Goal: Task Accomplishment & Management: Use online tool/utility

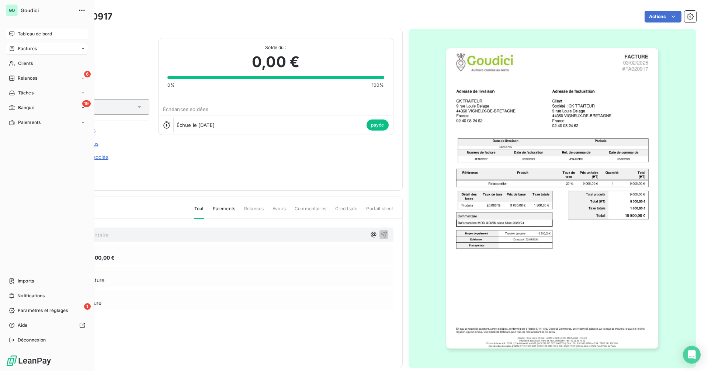
click at [19, 34] on span "Tableau de bord" at bounding box center [35, 34] width 34 height 7
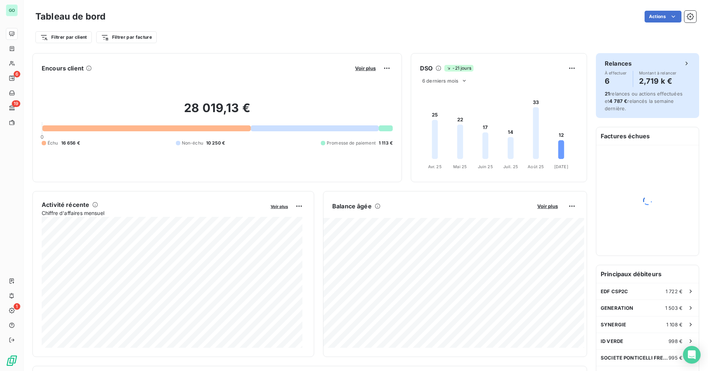
click at [628, 101] on span "21 relances ou actions effectuées et 4 787 € relancés la semaine dernière." at bounding box center [644, 101] width 78 height 21
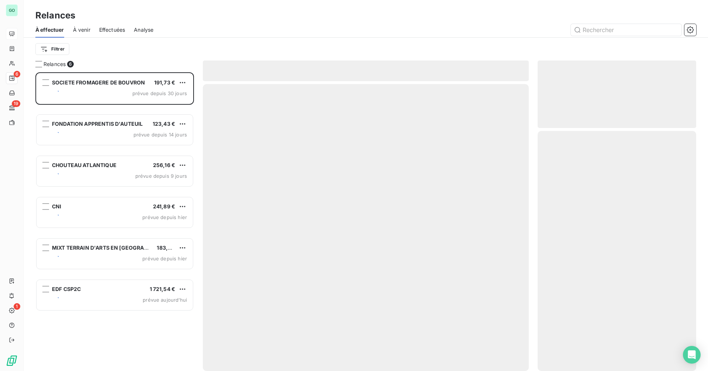
scroll to position [293, 153]
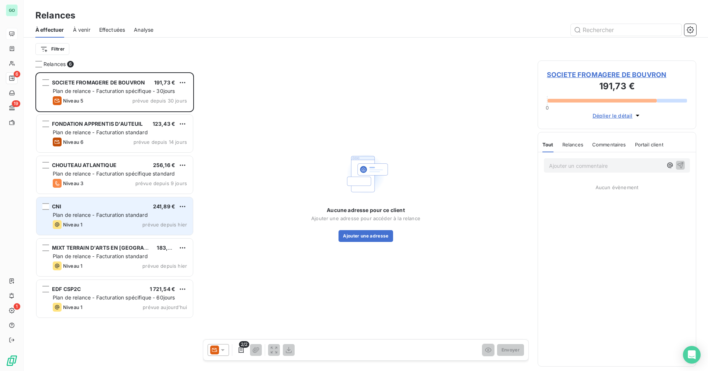
click at [113, 210] on div "CNI 241,89 € Plan de relance - Facturation standard Niveau 1 prévue depuis [DAT…" at bounding box center [115, 216] width 156 height 38
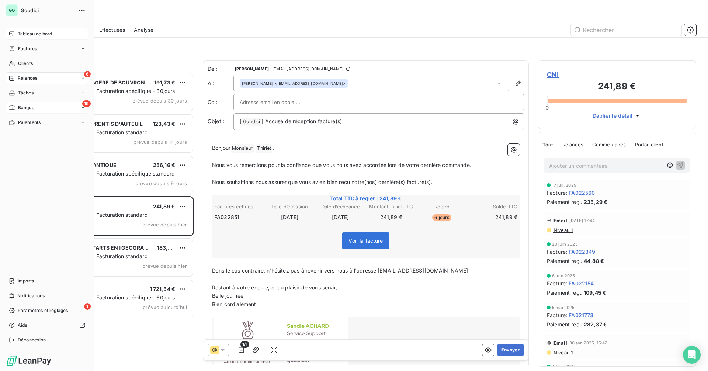
click at [27, 105] on span "Banque" at bounding box center [26, 107] width 16 height 7
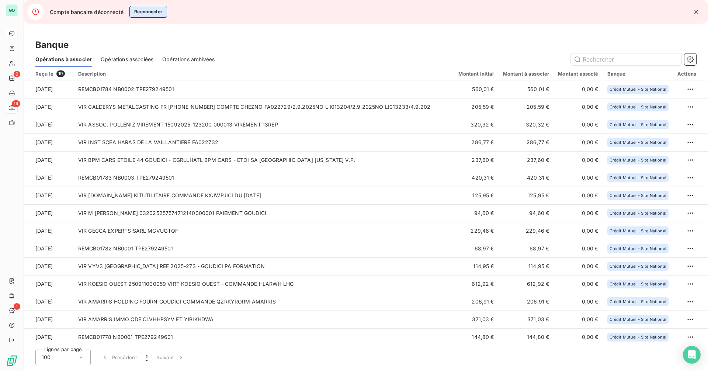
click at [152, 13] on button "Reconnecter" at bounding box center [148, 12] width 38 height 12
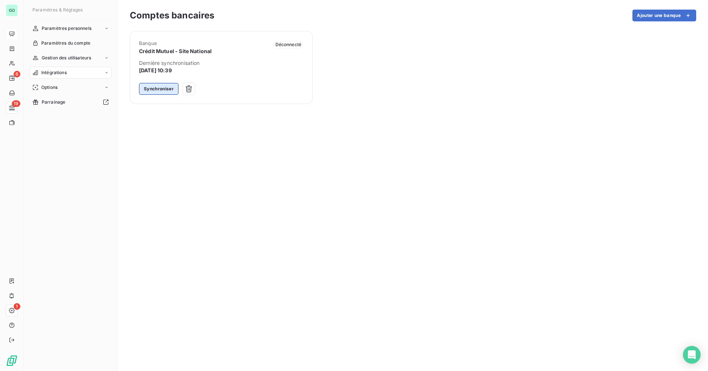
click at [165, 90] on button "Synchroniser" at bounding box center [158, 89] width 39 height 12
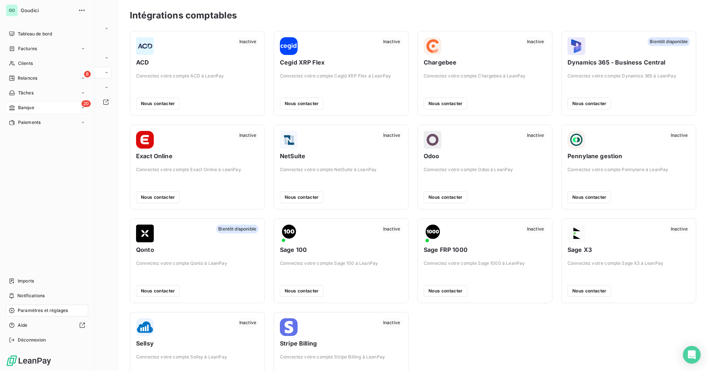
click at [44, 109] on div "20 Banque" at bounding box center [47, 108] width 82 height 12
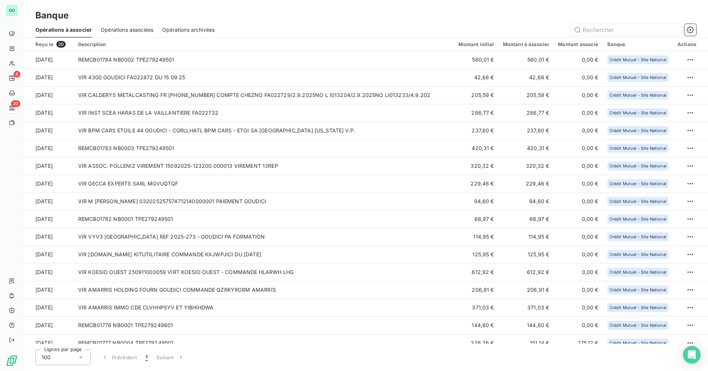
click at [123, 27] on span "Opérations associées" at bounding box center [127, 29] width 53 height 7
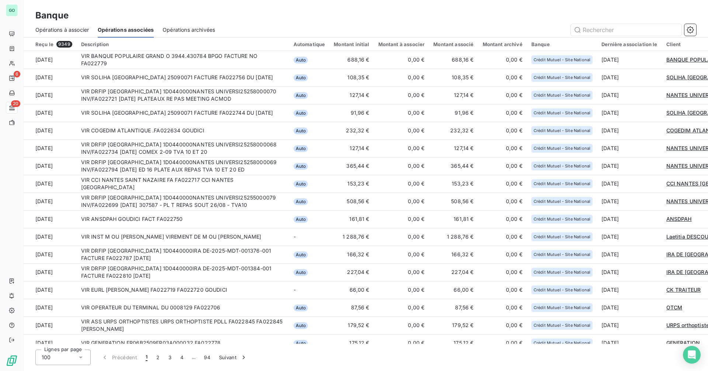
click at [72, 29] on span "Opérations à associer" at bounding box center [61, 29] width 53 height 7
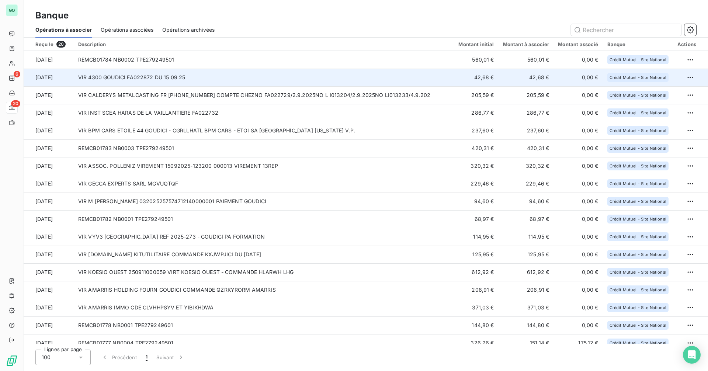
click at [198, 75] on td "VIR 4300 GOUDICI FA022872 DU 15 09 25" at bounding box center [264, 78] width 381 height 18
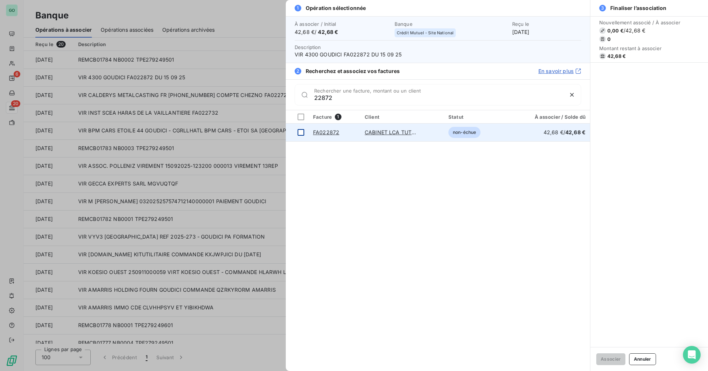
type input "22872"
click at [303, 131] on div at bounding box center [301, 132] width 7 height 7
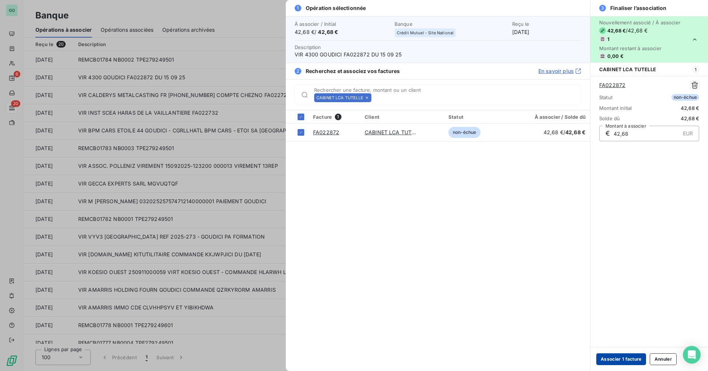
click at [616, 357] on button "Associer 1 facture" at bounding box center [621, 359] width 50 height 12
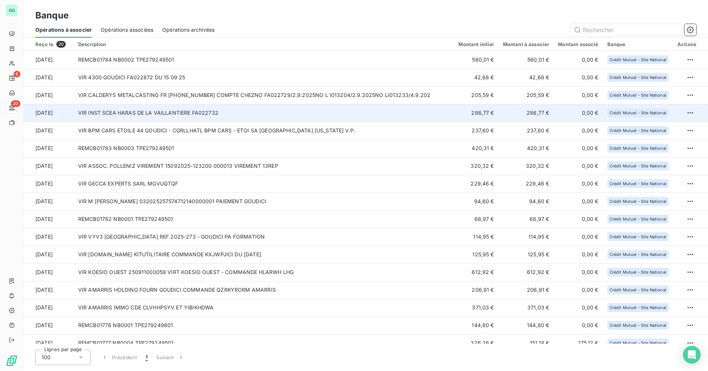
click at [247, 113] on td "VIR INST SCEA HARAS DE LA VAILLANTIERE FA022732" at bounding box center [264, 113] width 381 height 18
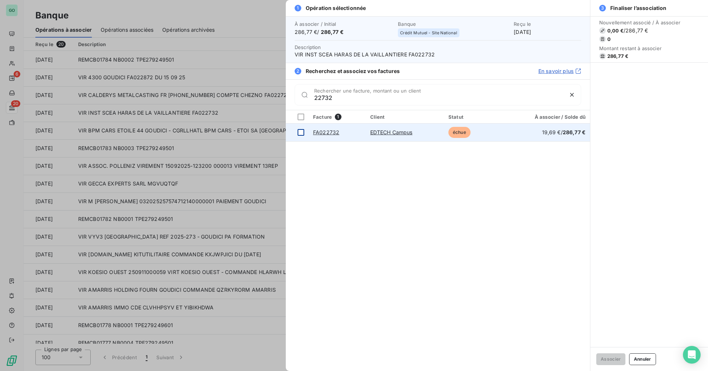
type input "22732"
click at [301, 132] on div at bounding box center [301, 132] width 7 height 7
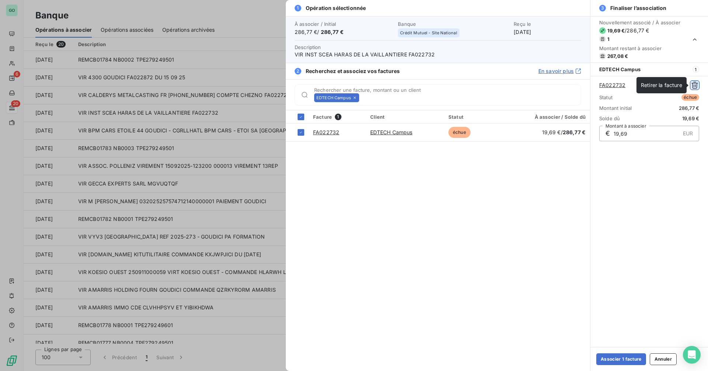
click at [694, 84] on icon "button" at bounding box center [694, 84] width 7 height 7
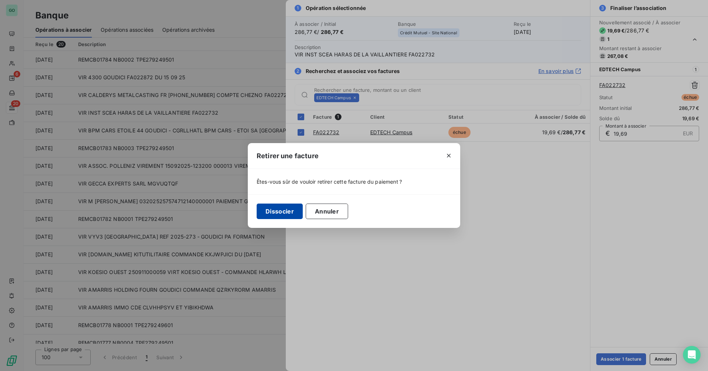
click at [289, 211] on button "Dissocier" at bounding box center [280, 211] width 46 height 15
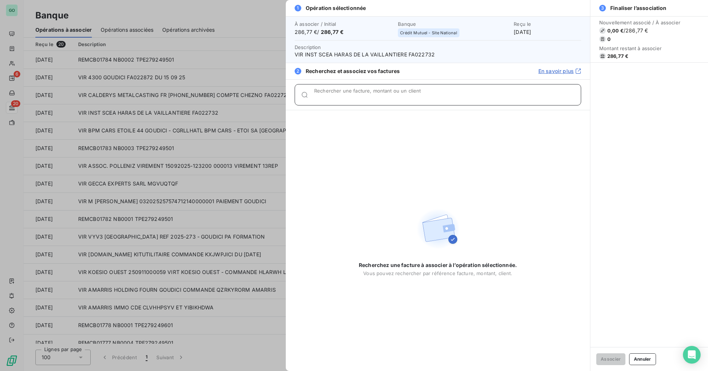
click at [357, 100] on input "Rechercher une facture, montant ou un client" at bounding box center [447, 97] width 267 height 7
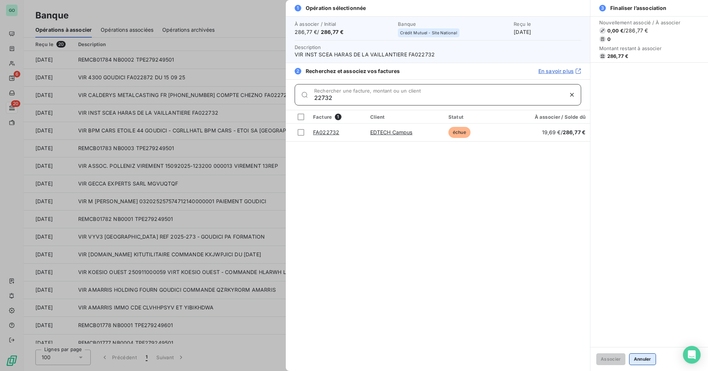
type input "22732"
click at [645, 361] on button "Annuler" at bounding box center [642, 359] width 27 height 12
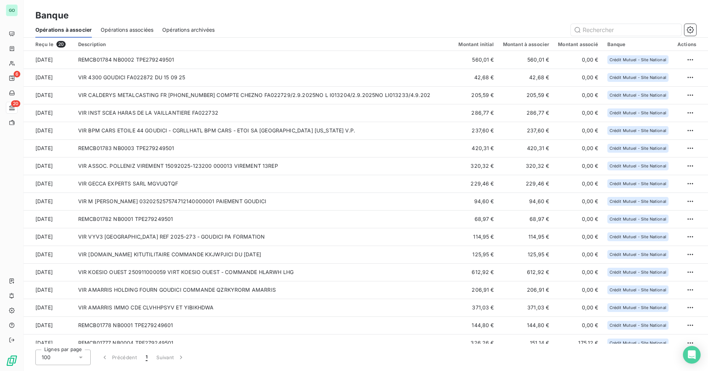
click at [121, 30] on span "Opérations associées" at bounding box center [127, 29] width 53 height 7
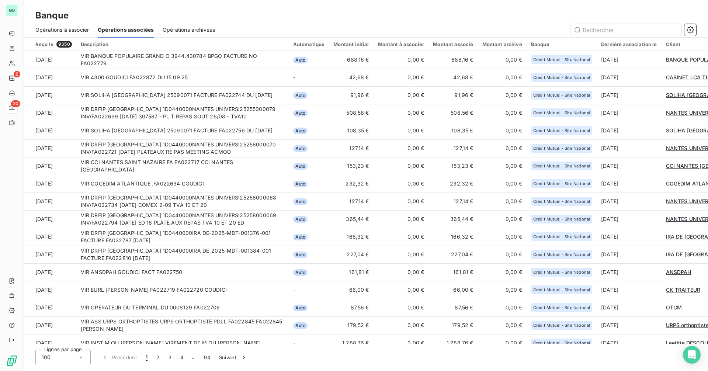
click at [77, 28] on span "Opérations à associer" at bounding box center [61, 29] width 53 height 7
